Goal: Information Seeking & Learning: Learn about a topic

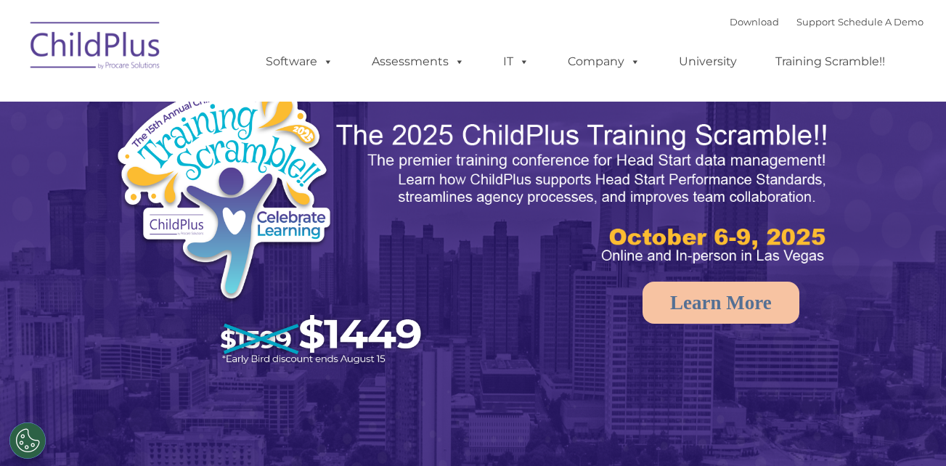
select select "MEDIUM"
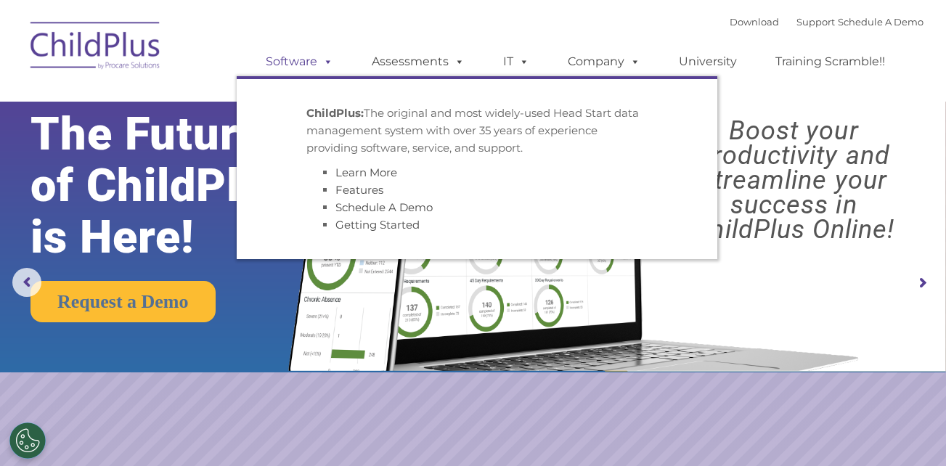
click at [308, 62] on link "Software" at bounding box center [299, 61] width 97 height 29
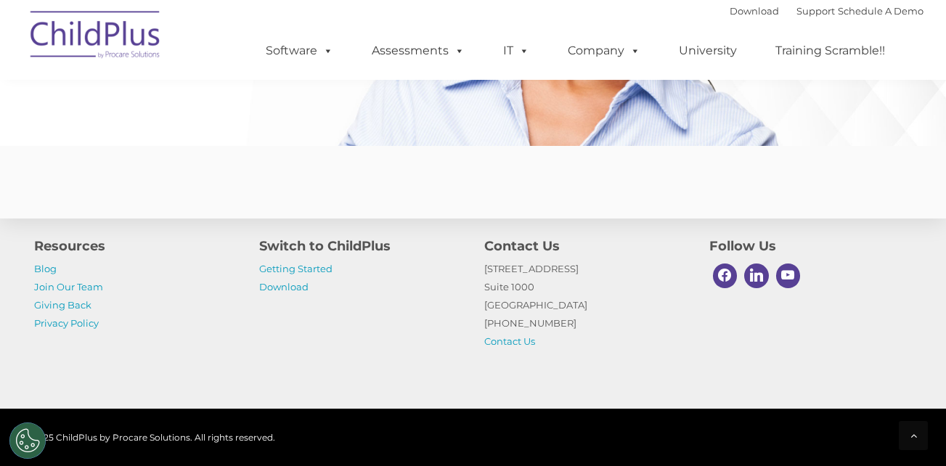
scroll to position [3623, 0]
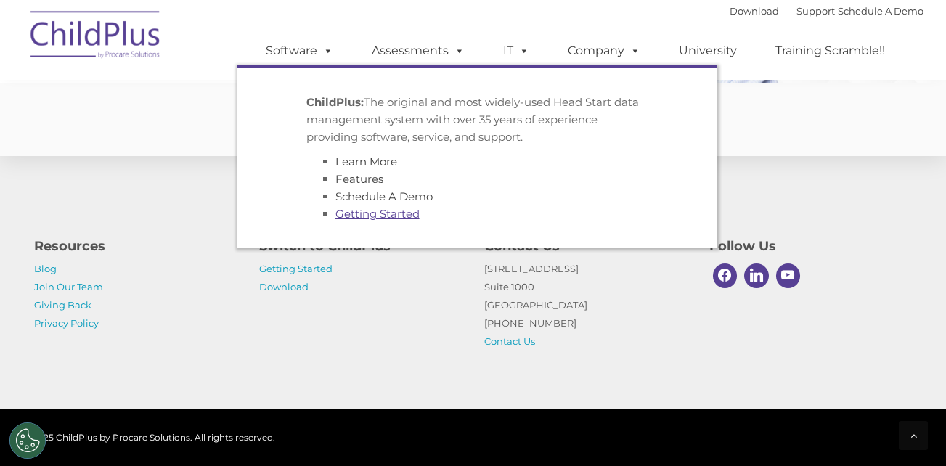
click at [375, 219] on link "Getting Started" at bounding box center [377, 214] width 84 height 14
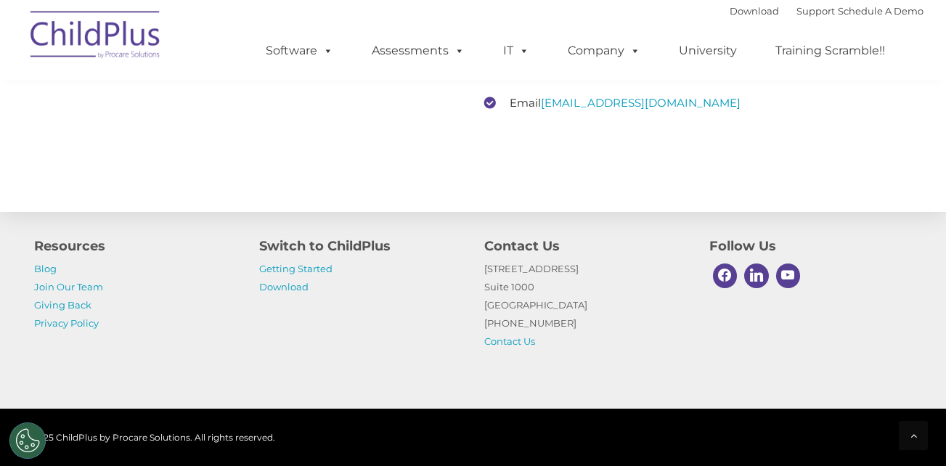
scroll to position [2334, 0]
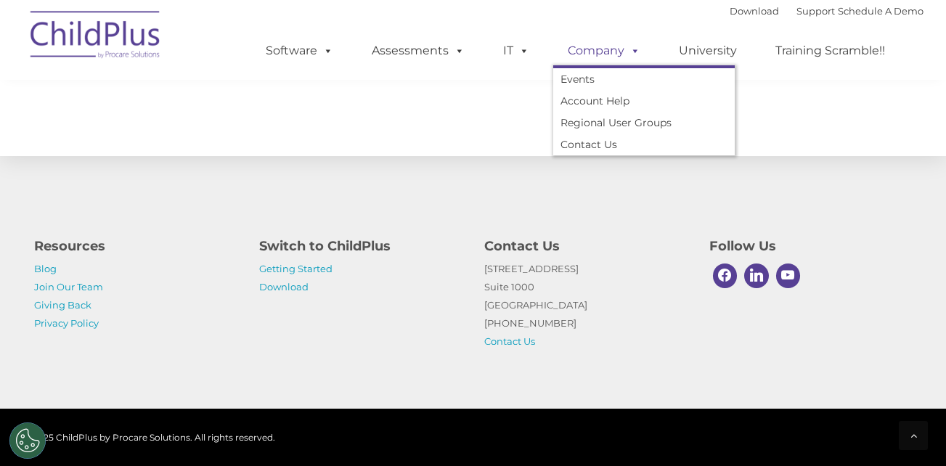
click at [599, 52] on link "Company" at bounding box center [604, 50] width 102 height 29
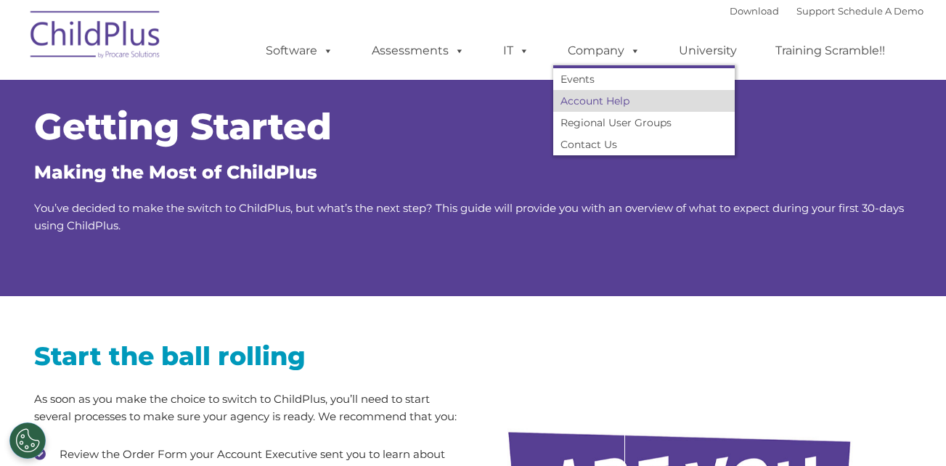
click at [596, 102] on link "Account Help" at bounding box center [644, 101] width 182 height 22
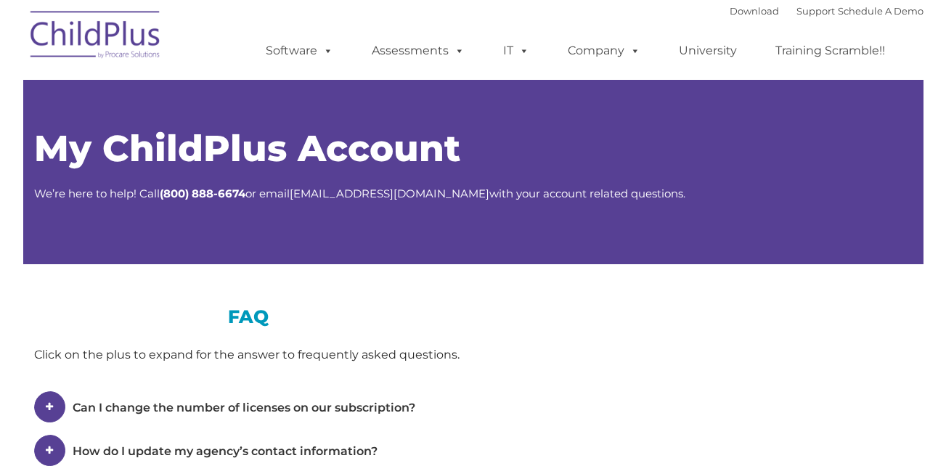
type input ""
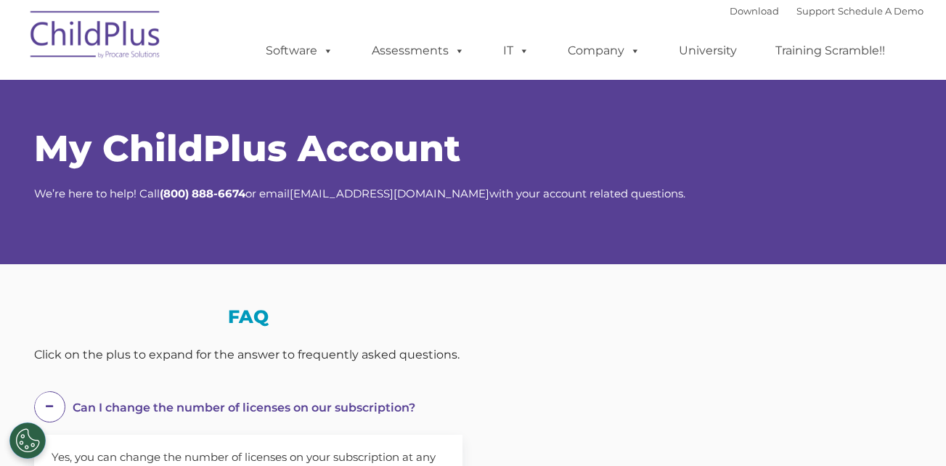
scroll to position [86, 0]
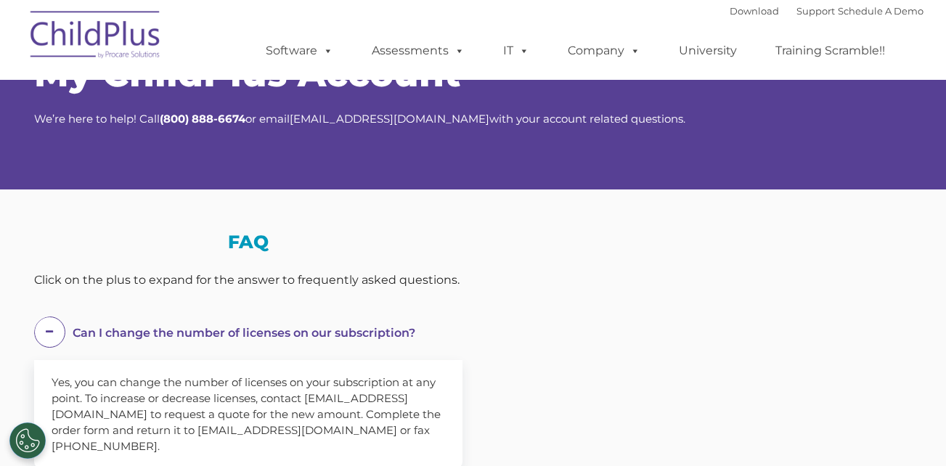
select select "MEDIUM"
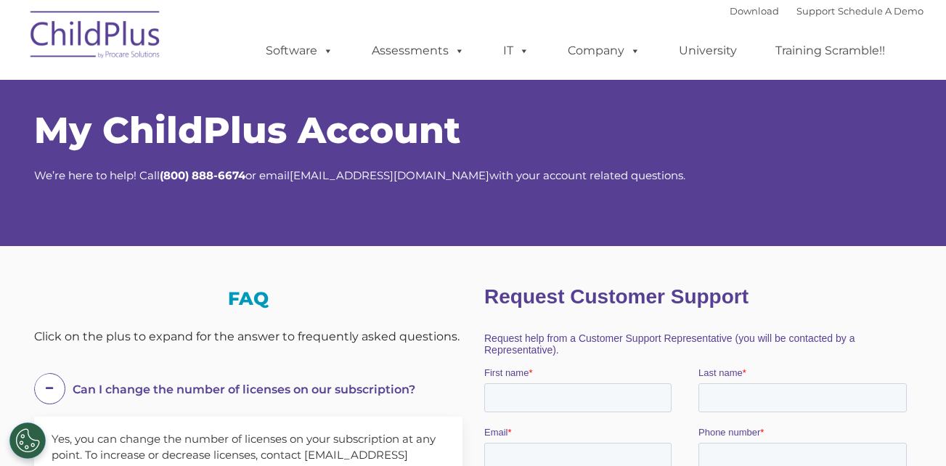
scroll to position [0, 0]
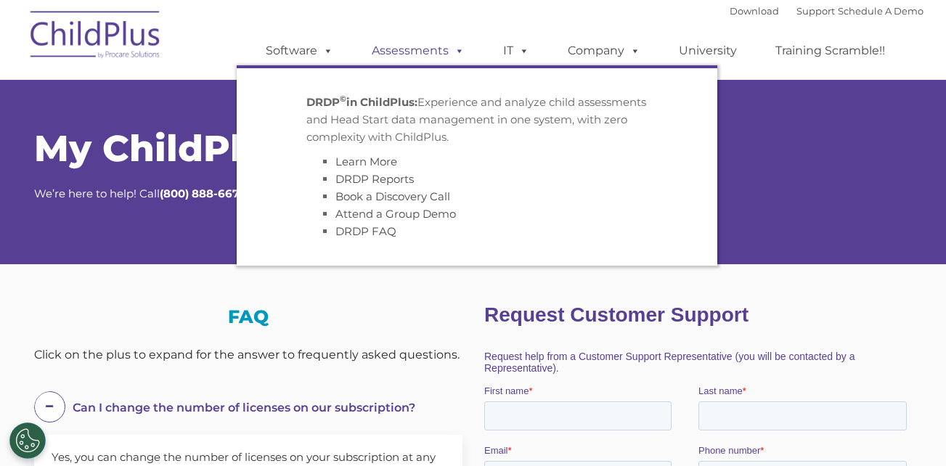
click at [439, 55] on link "Assessments" at bounding box center [418, 50] width 122 height 29
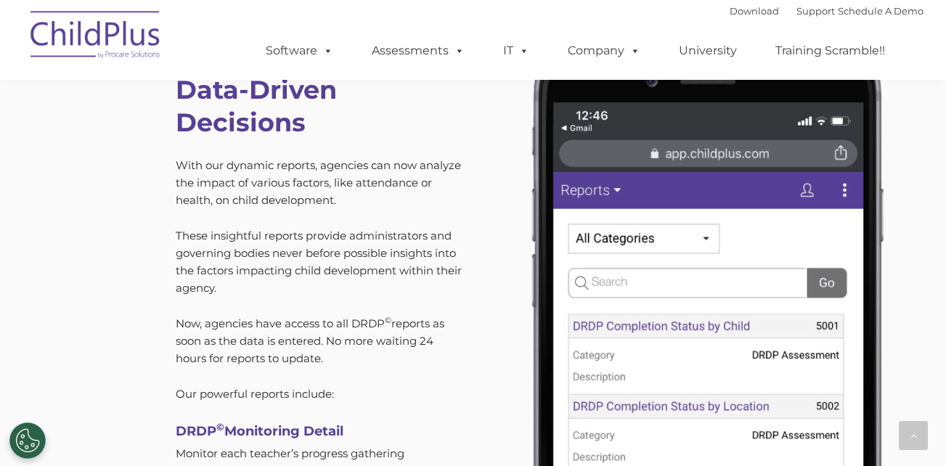
scroll to position [4155, 0]
